Goal: Check status: Check status

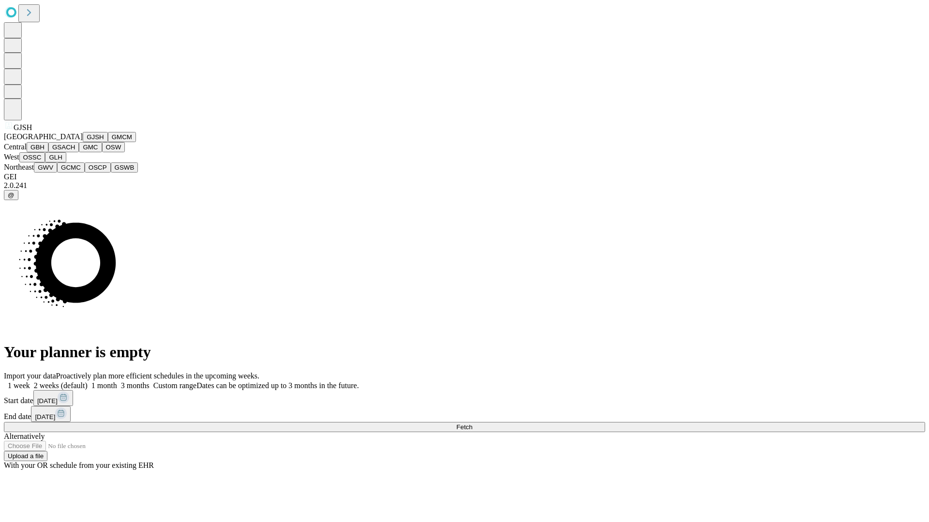
click at [83, 142] on button "GJSH" at bounding box center [95, 137] width 25 height 10
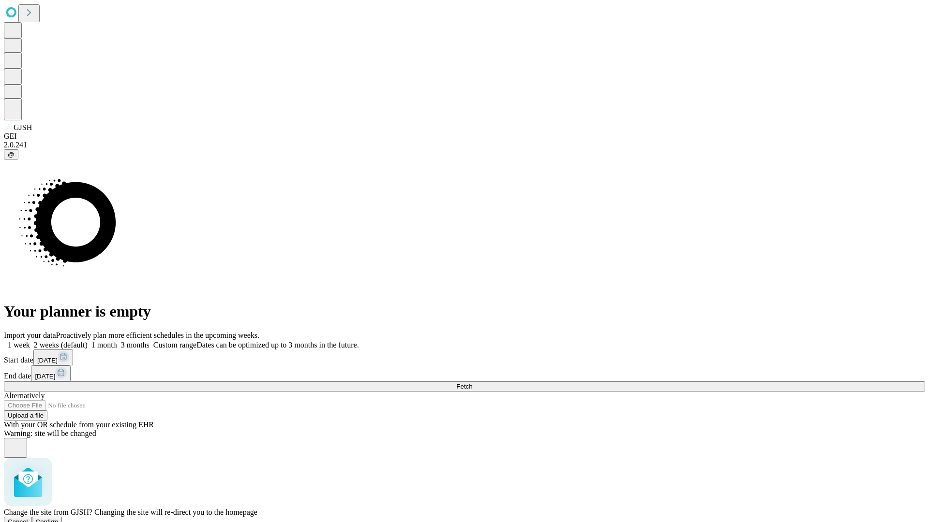
click at [59, 519] on span "Confirm" at bounding box center [47, 522] width 23 height 7
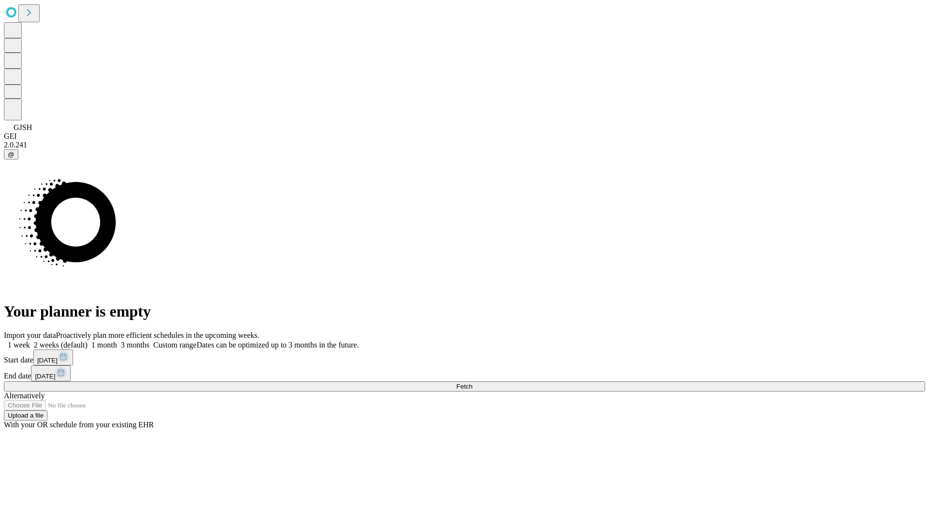
click at [30, 341] on label "1 week" at bounding box center [17, 345] width 26 height 8
click at [472, 383] on span "Fetch" at bounding box center [464, 386] width 16 height 7
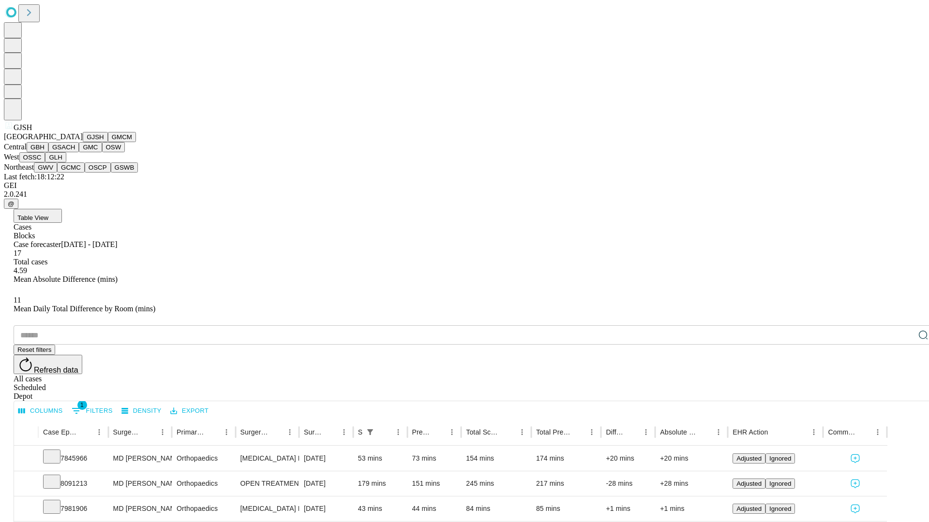
click at [108, 142] on button "GMCM" at bounding box center [122, 137] width 28 height 10
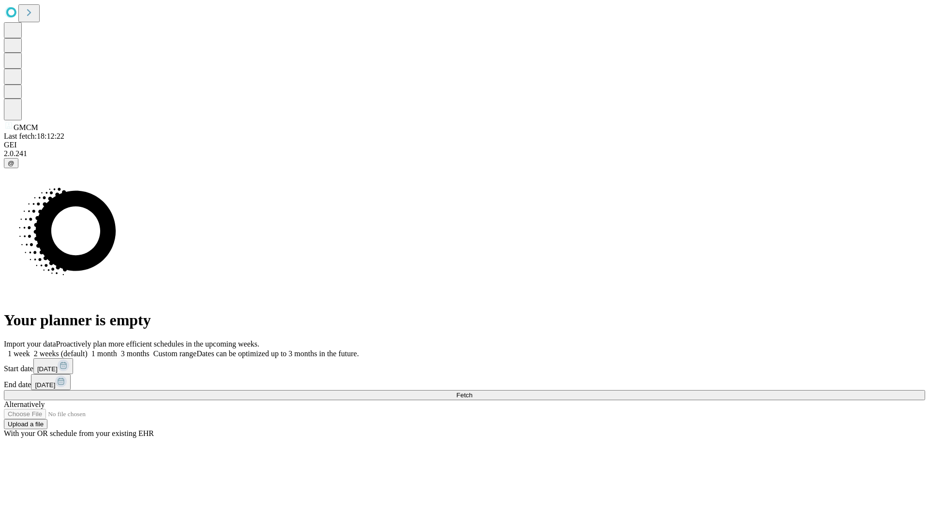
click at [30, 350] on label "1 week" at bounding box center [17, 354] width 26 height 8
click at [472, 392] on span "Fetch" at bounding box center [464, 395] width 16 height 7
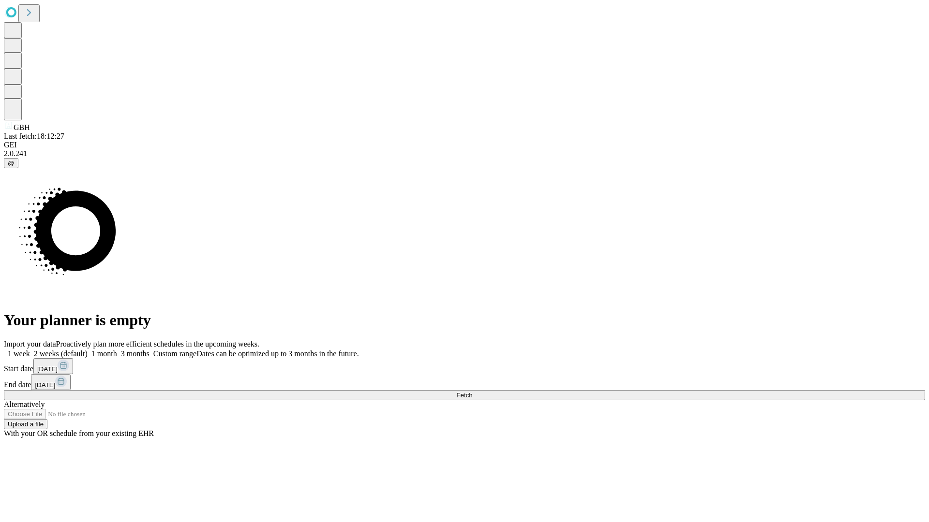
click at [30, 350] on label "1 week" at bounding box center [17, 354] width 26 height 8
click at [472, 392] on span "Fetch" at bounding box center [464, 395] width 16 height 7
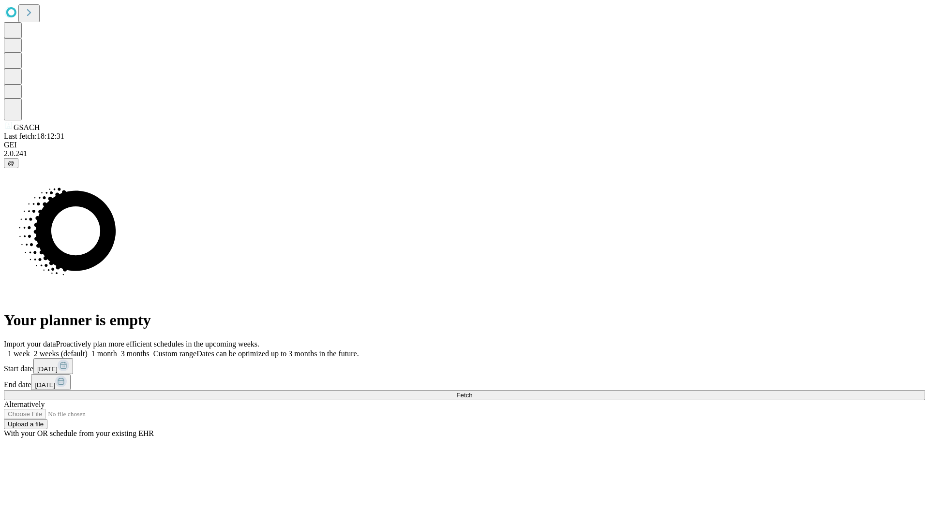
click at [30, 350] on label "1 week" at bounding box center [17, 354] width 26 height 8
click at [472, 392] on span "Fetch" at bounding box center [464, 395] width 16 height 7
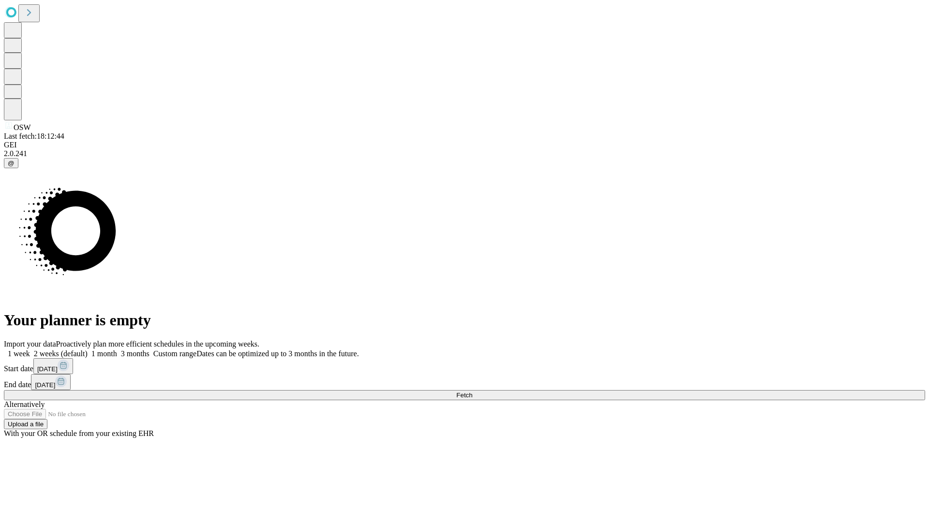
click at [30, 350] on label "1 week" at bounding box center [17, 354] width 26 height 8
click at [472, 392] on span "Fetch" at bounding box center [464, 395] width 16 height 7
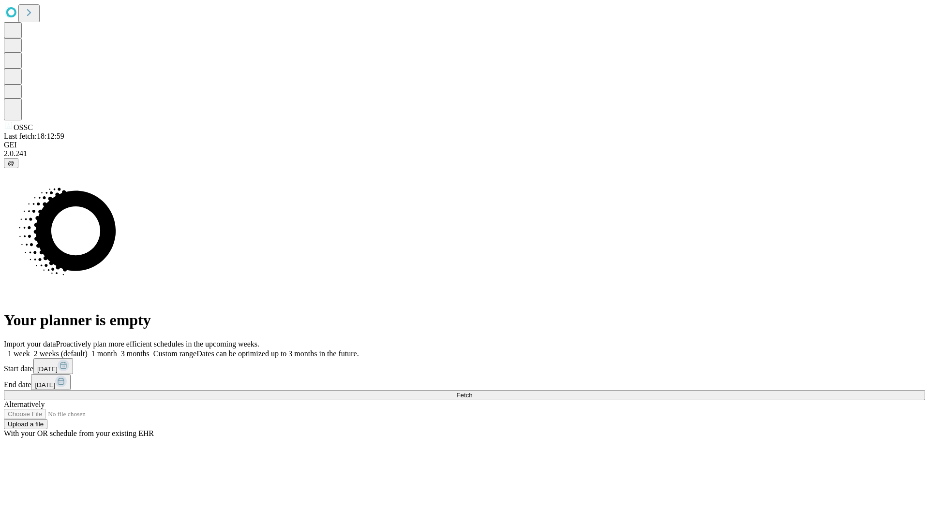
click at [30, 350] on label "1 week" at bounding box center [17, 354] width 26 height 8
click at [472, 392] on span "Fetch" at bounding box center [464, 395] width 16 height 7
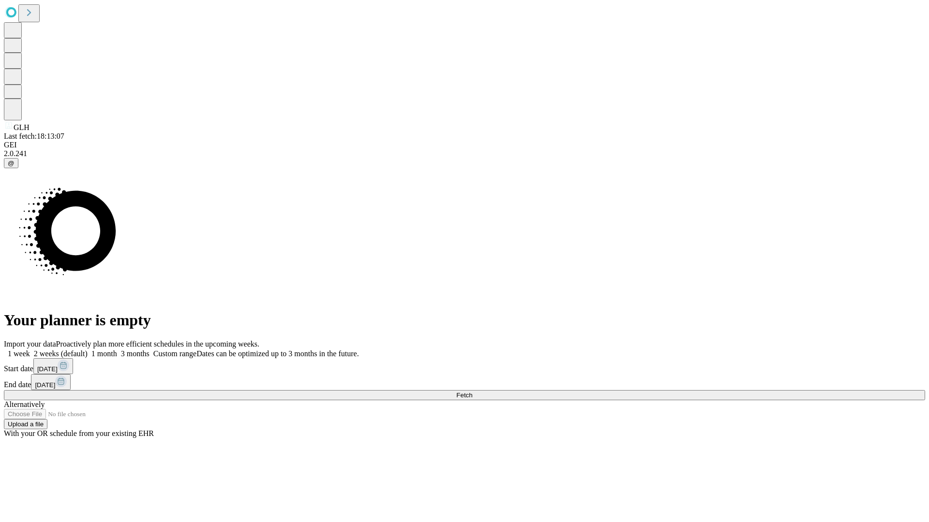
click at [30, 350] on label "1 week" at bounding box center [17, 354] width 26 height 8
click at [472, 392] on span "Fetch" at bounding box center [464, 395] width 16 height 7
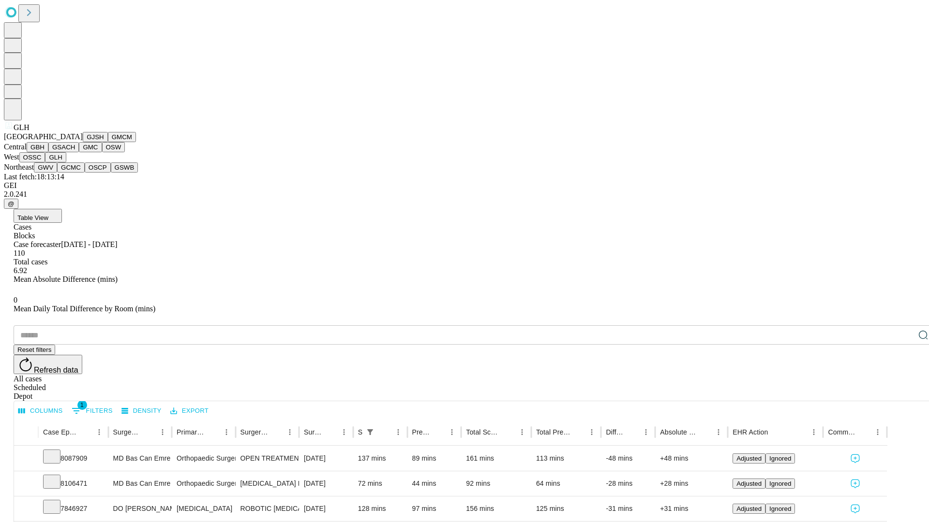
click at [57, 173] on button "GWV" at bounding box center [45, 168] width 23 height 10
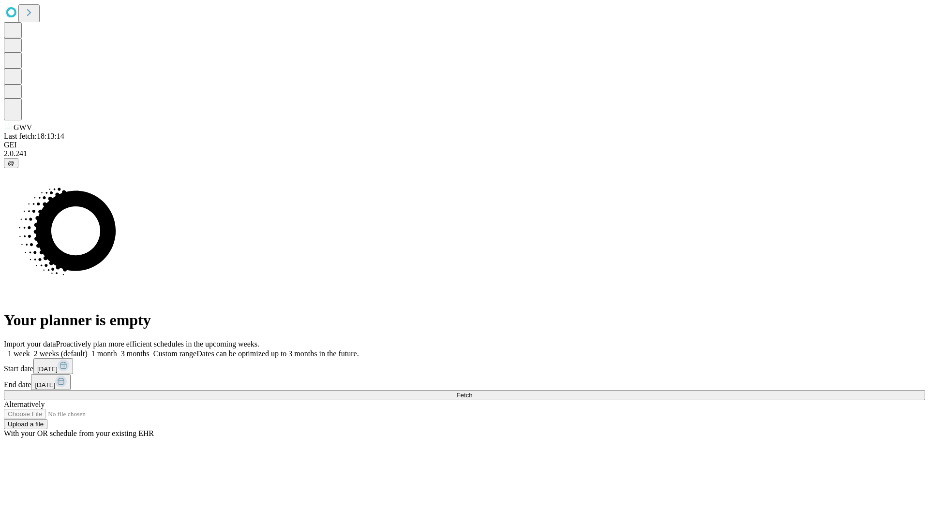
click at [30, 350] on label "1 week" at bounding box center [17, 354] width 26 height 8
click at [472, 392] on span "Fetch" at bounding box center [464, 395] width 16 height 7
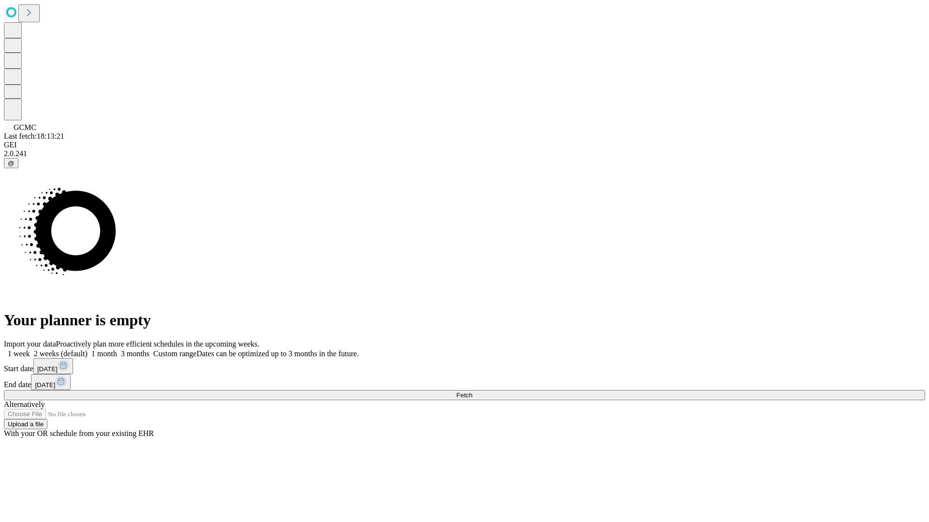
click at [30, 350] on label "1 week" at bounding box center [17, 354] width 26 height 8
click at [472, 392] on span "Fetch" at bounding box center [464, 395] width 16 height 7
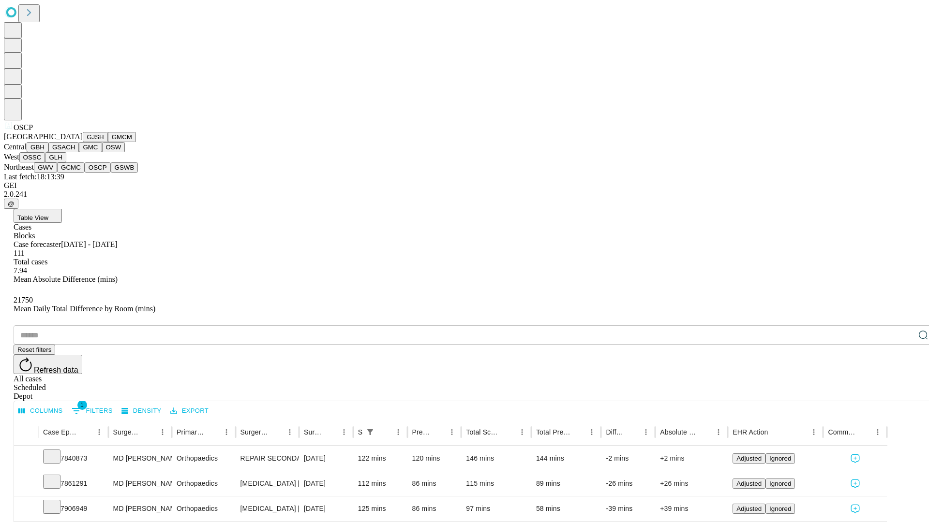
click at [111, 173] on button "GSWB" at bounding box center [125, 168] width 28 height 10
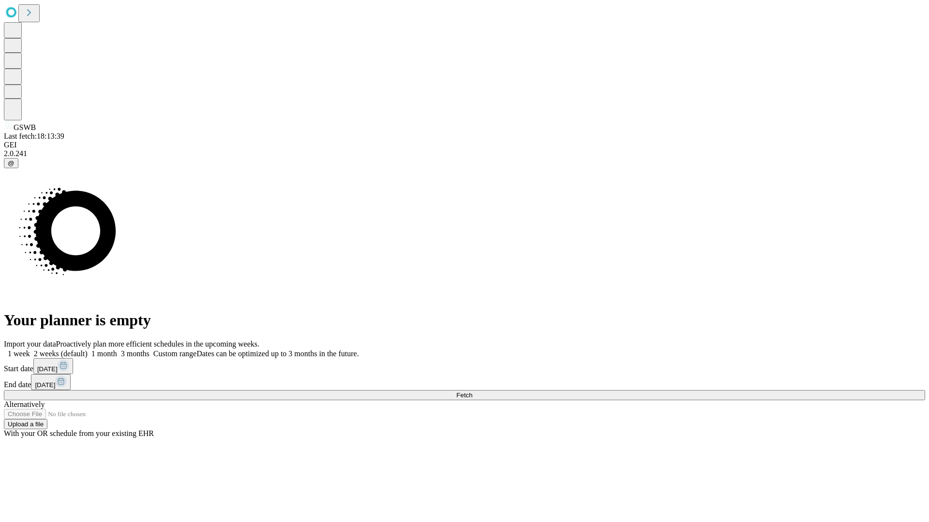
click at [30, 350] on label "1 week" at bounding box center [17, 354] width 26 height 8
click at [472, 392] on span "Fetch" at bounding box center [464, 395] width 16 height 7
